Goal: Task Accomplishment & Management: Use online tool/utility

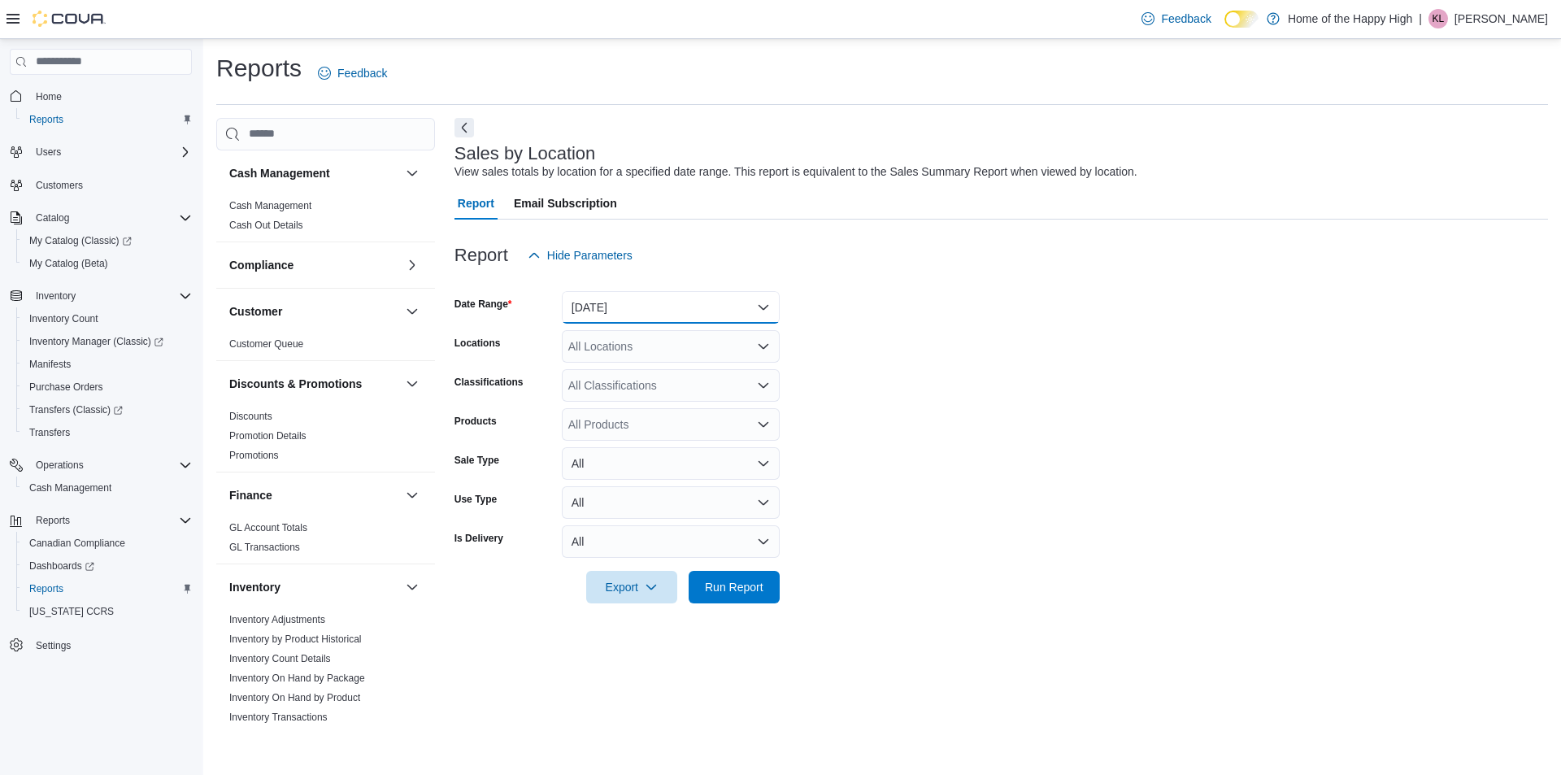
click at [614, 321] on button "[DATE]" at bounding box center [671, 307] width 218 height 33
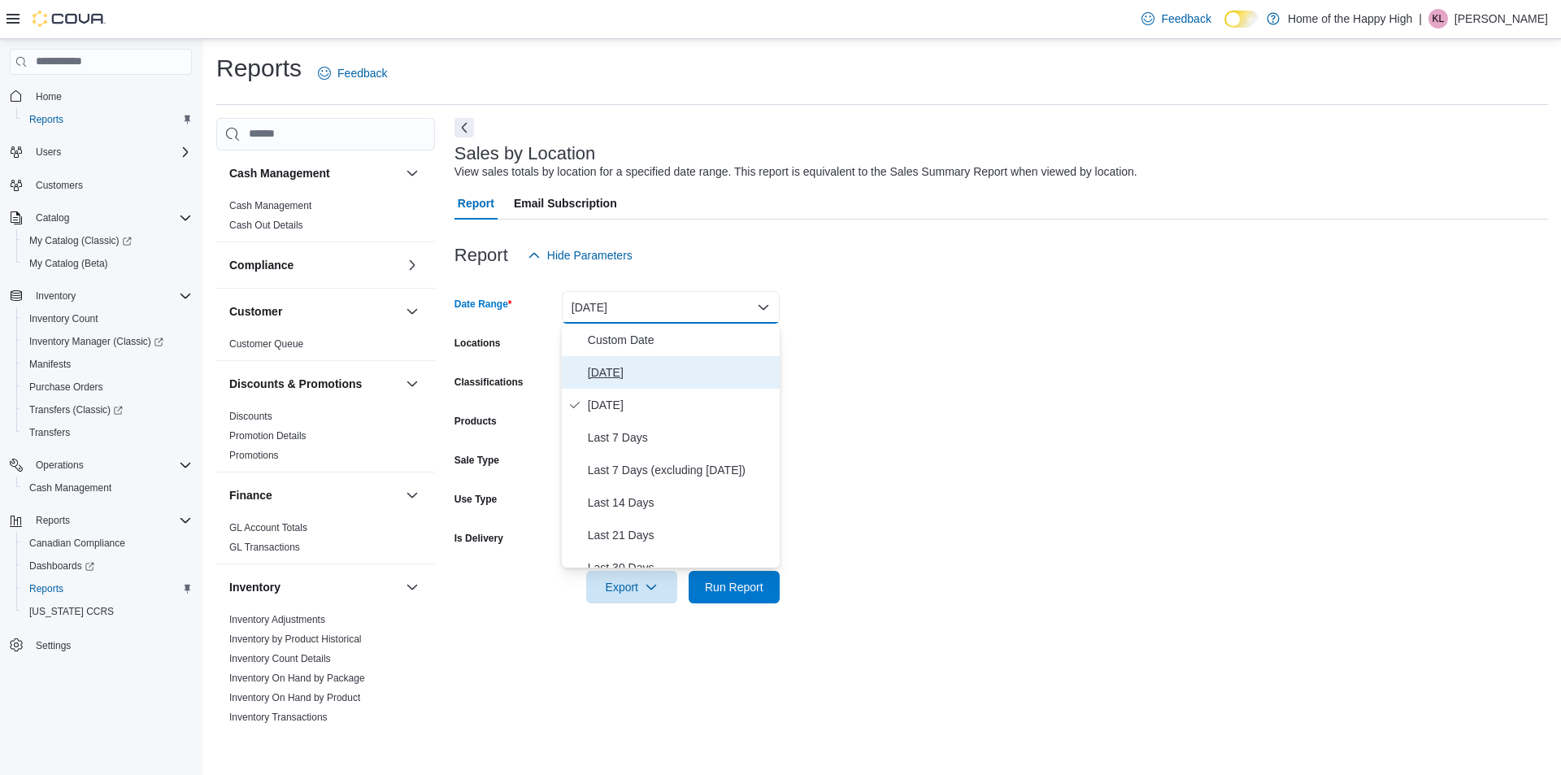
click at [620, 361] on button "[DATE]" at bounding box center [671, 372] width 218 height 33
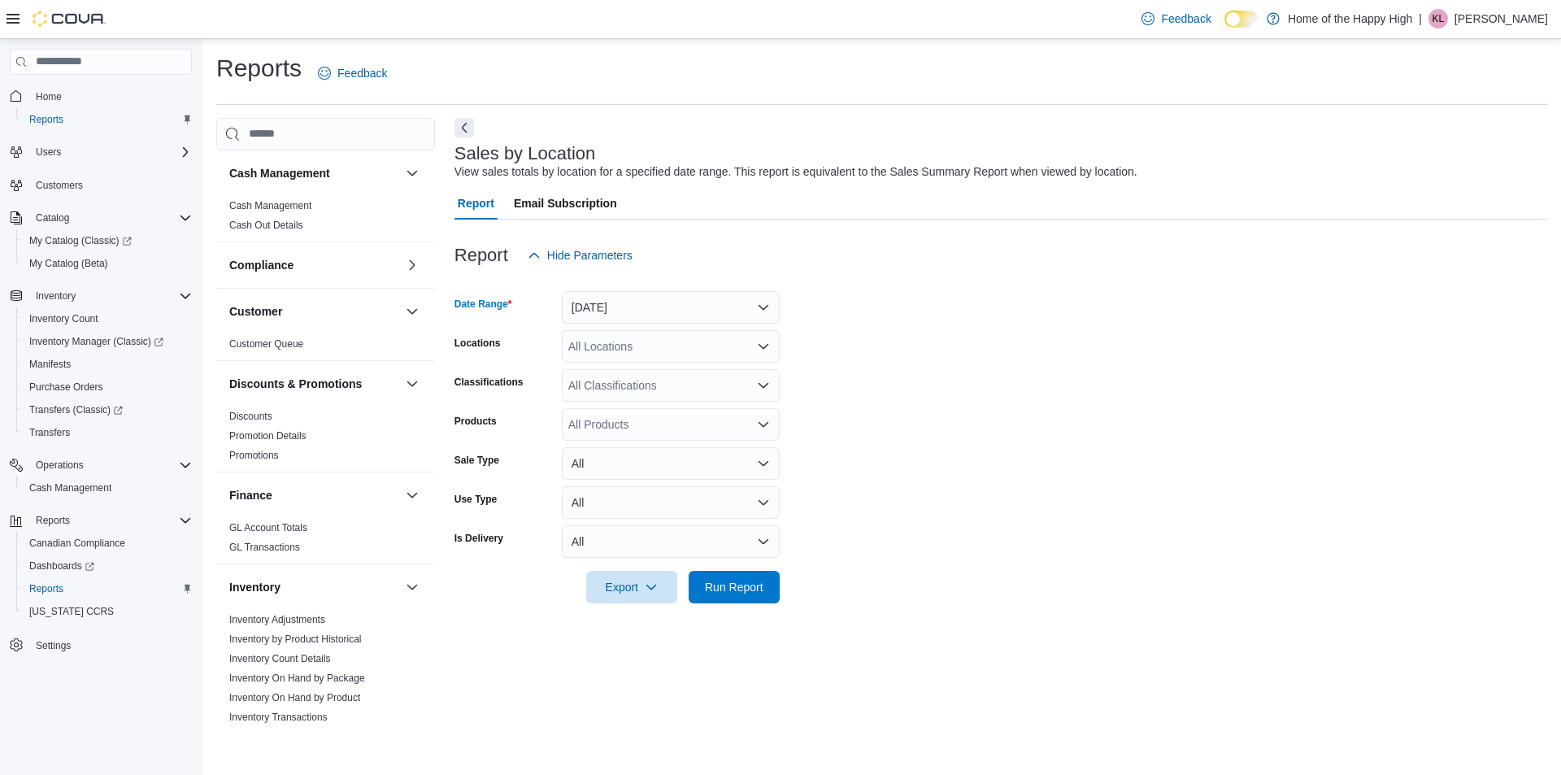
click at [620, 361] on div "All Locations" at bounding box center [671, 346] width 218 height 33
type input "****"
click at [633, 369] on span "Scarborough - [GEOGRAPHIC_DATA] - Fire & Flower" at bounding box center [765, 374] width 272 height 16
click at [1064, 348] on form "Date Range [DATE] Locations [GEOGRAPHIC_DATA] - [GEOGRAPHIC_DATA] - Fire & Flow…" at bounding box center [1002, 438] width 1094 height 332
drag, startPoint x: 756, startPoint y: 585, endPoint x: 802, endPoint y: 559, distance: 52.0
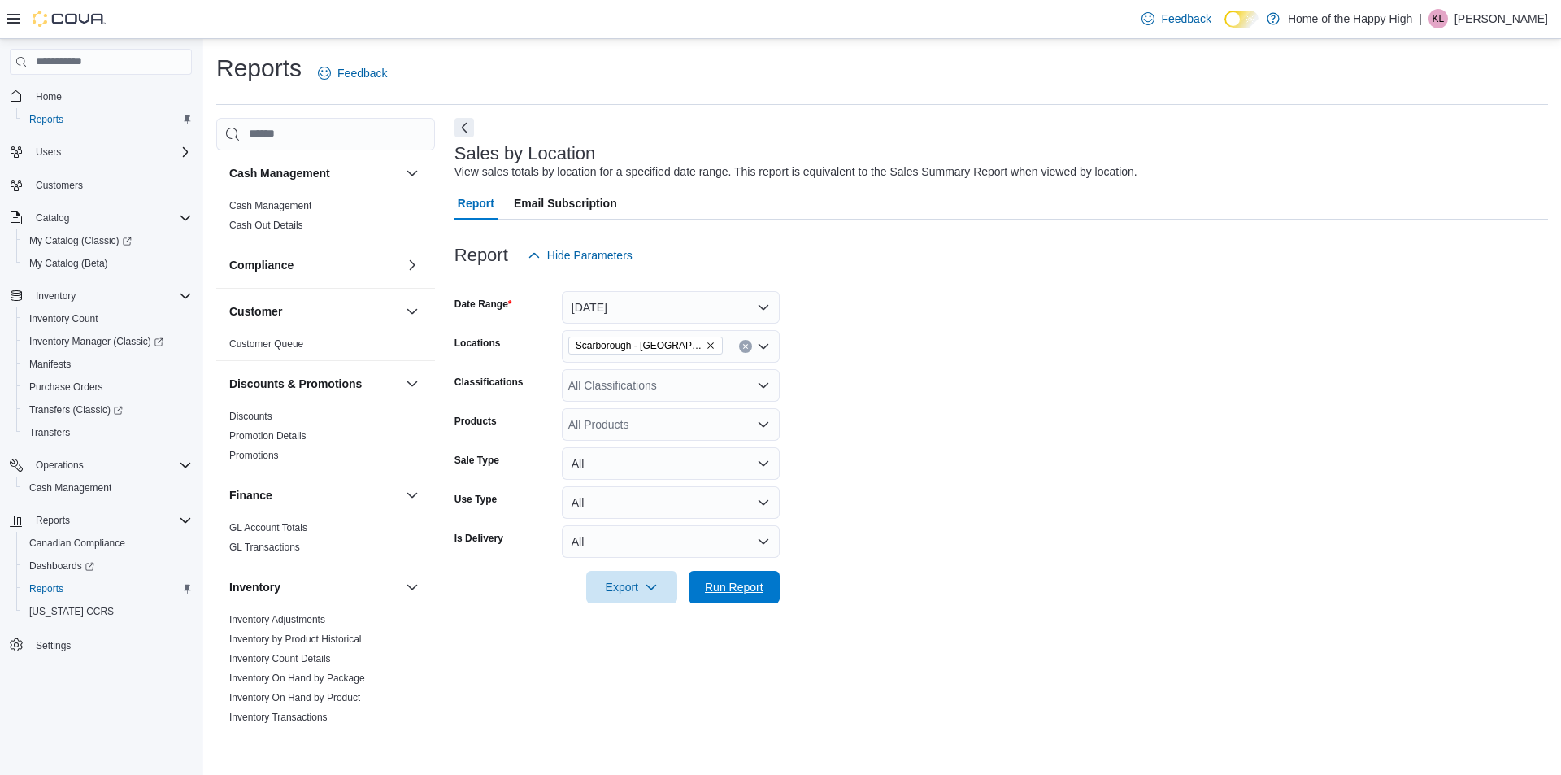
click at [757, 585] on span "Run Report" at bounding box center [734, 587] width 59 height 16
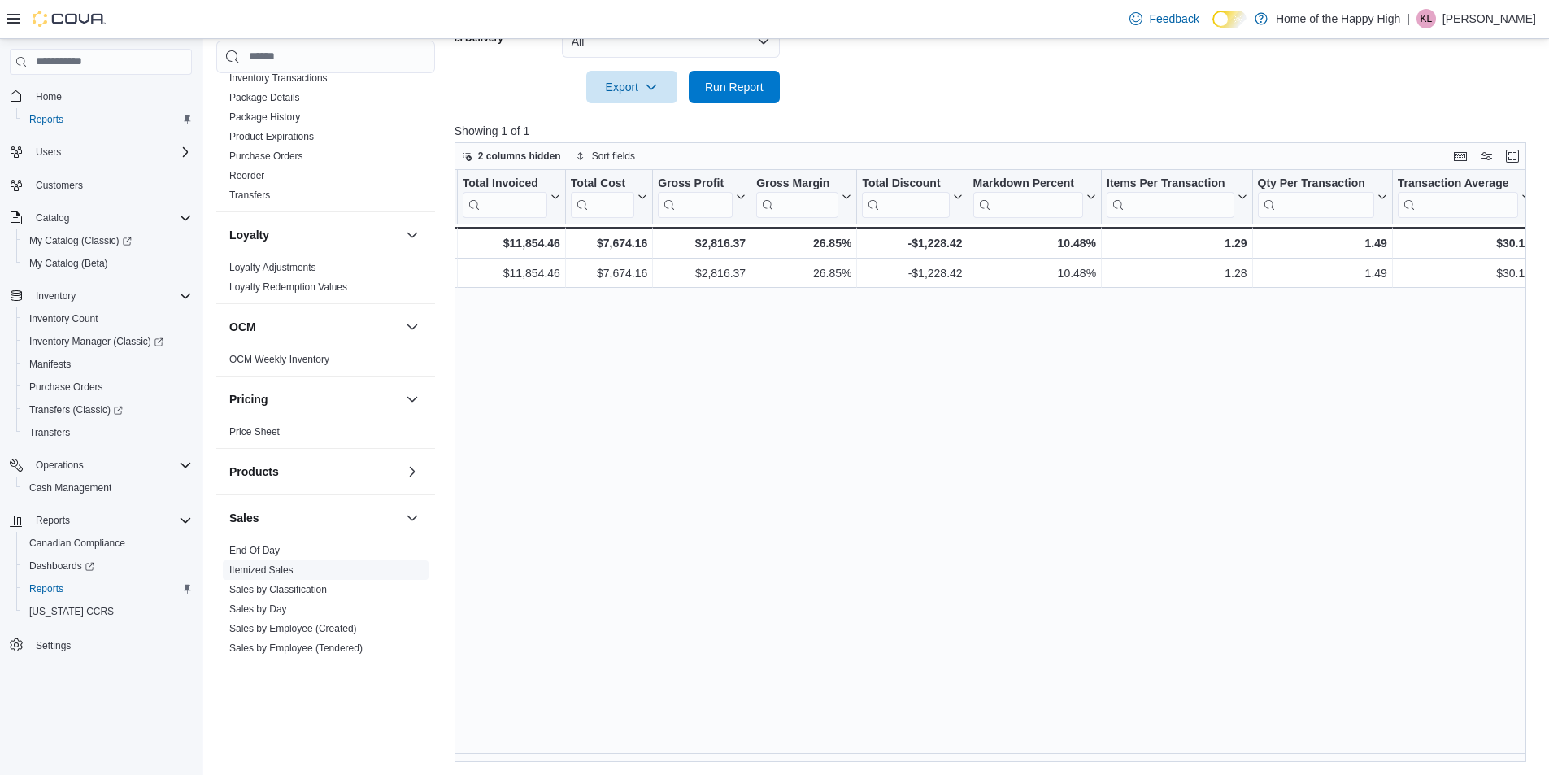
scroll to position [569, 0]
click at [267, 545] on link "End Of Day" at bounding box center [254, 542] width 50 height 11
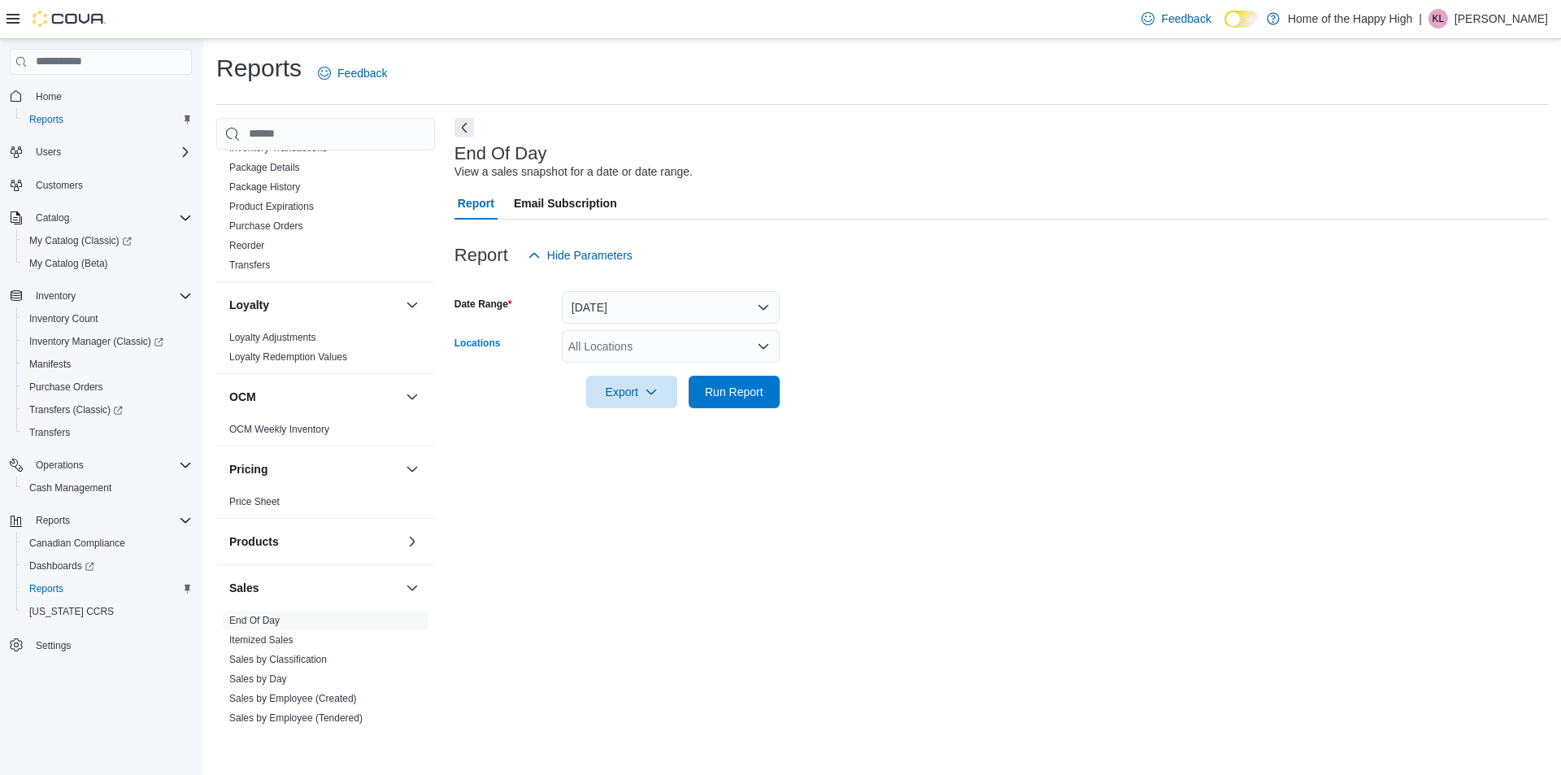
click at [679, 346] on div "All Locations" at bounding box center [671, 346] width 218 height 33
type input "****"
click at [676, 373] on span "Scarborough - [GEOGRAPHIC_DATA] - Fire & Flower" at bounding box center [765, 374] width 272 height 16
click at [810, 372] on div at bounding box center [1002, 369] width 1094 height 13
click at [753, 395] on span "Run Report" at bounding box center [734, 391] width 59 height 16
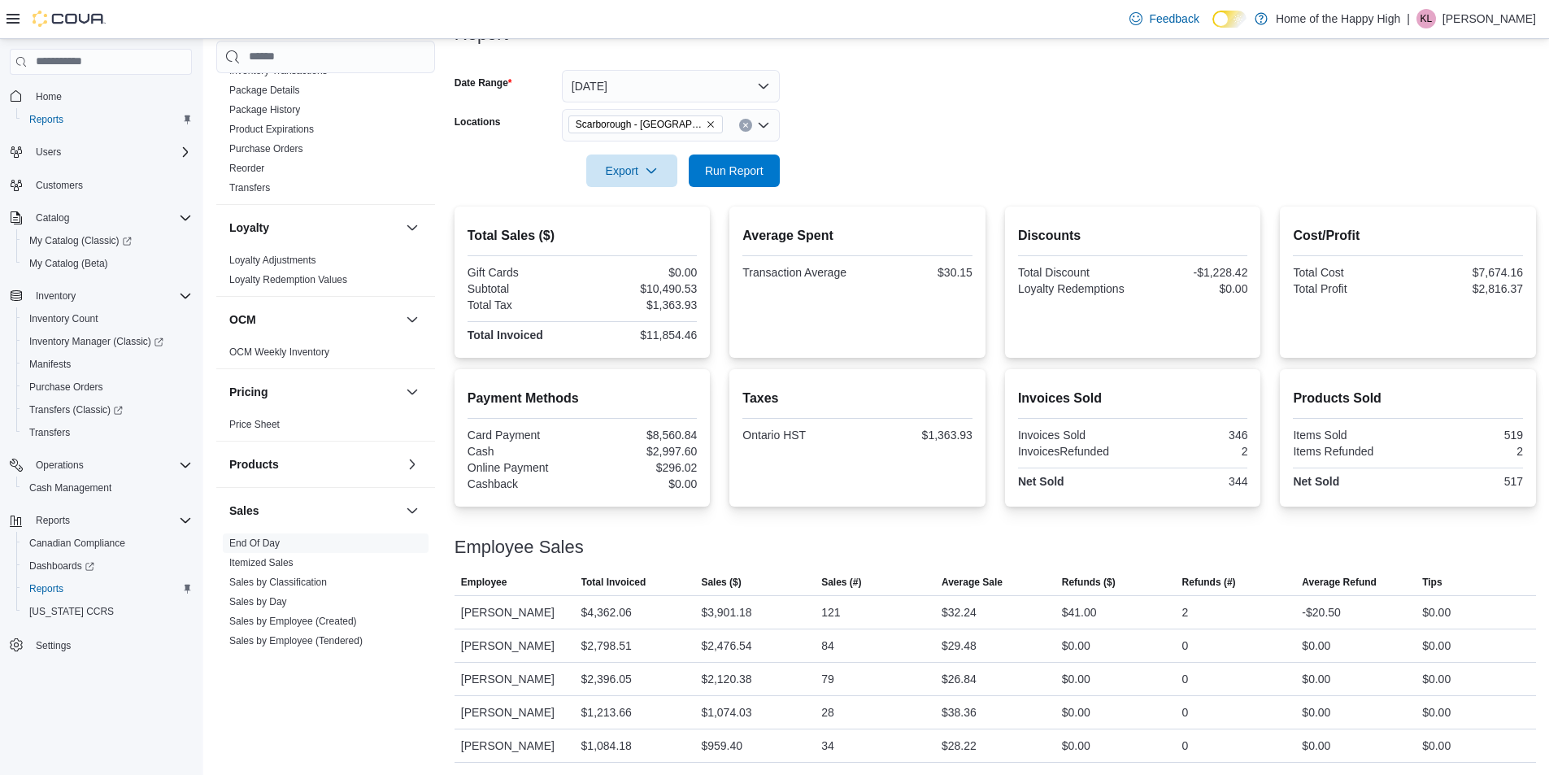
scroll to position [222, 0]
click at [609, 164] on span "Export" at bounding box center [632, 169] width 72 height 33
click at [646, 235] on span "Export to Pdf" at bounding box center [634, 234] width 73 height 13
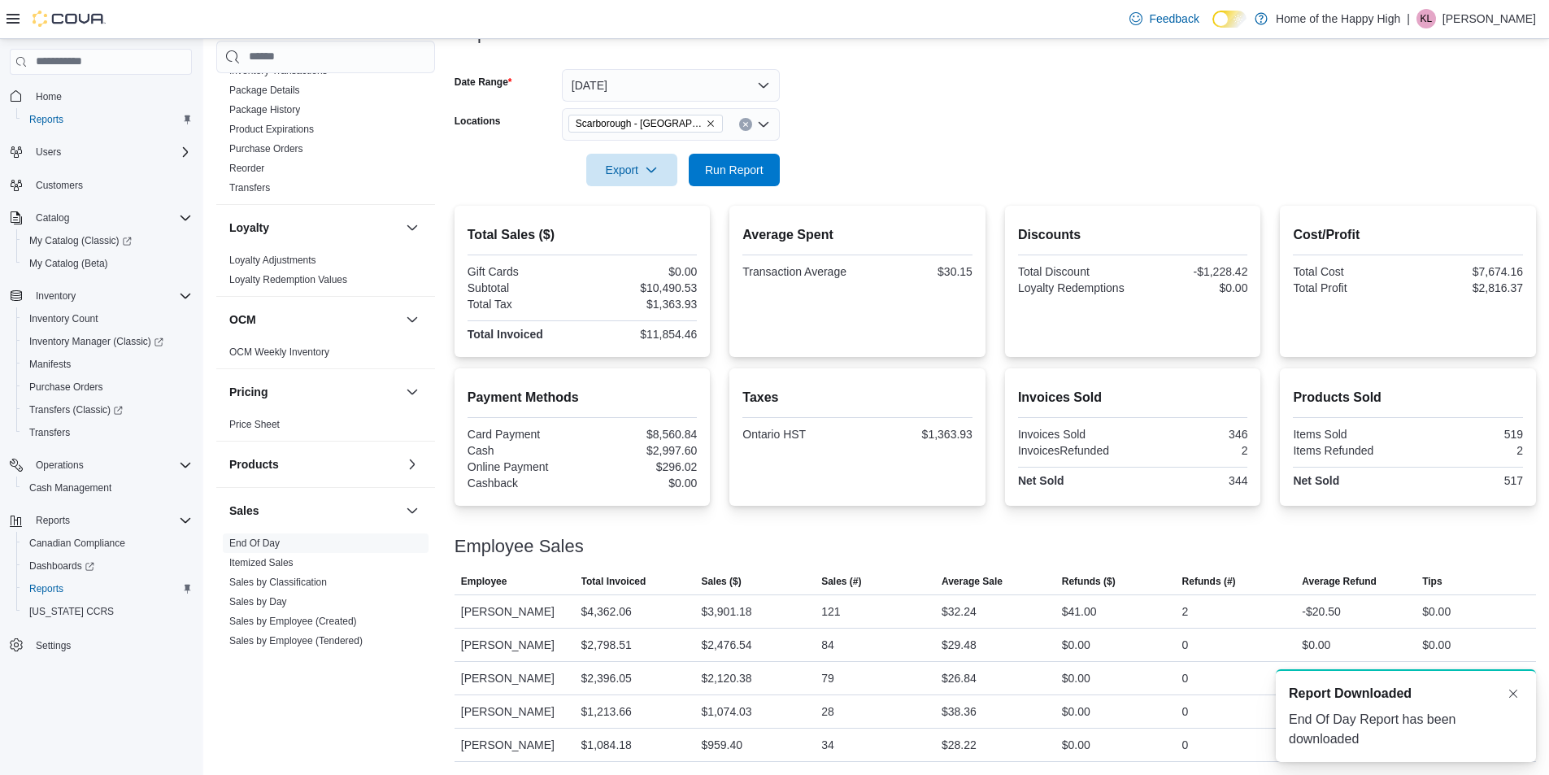
click at [1400, 24] on p "Home of the Happy High" at bounding box center [1338, 19] width 124 height 20
